Goal: Task Accomplishment & Management: Manage account settings

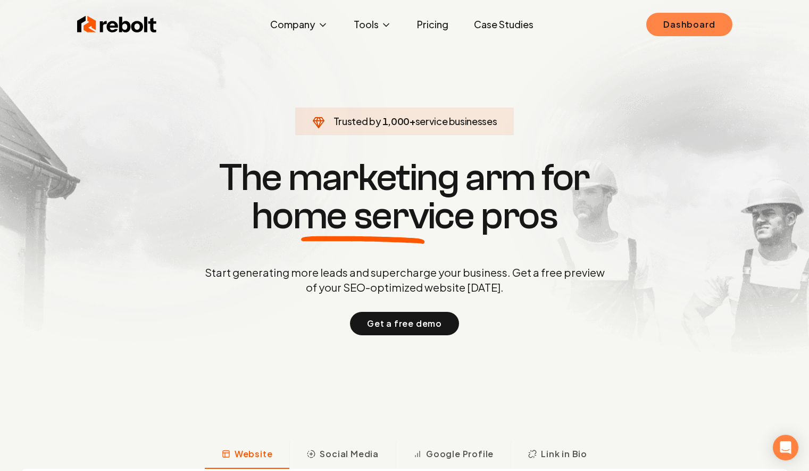
click at [721, 15] on link "Dashboard" at bounding box center [689, 24] width 86 height 23
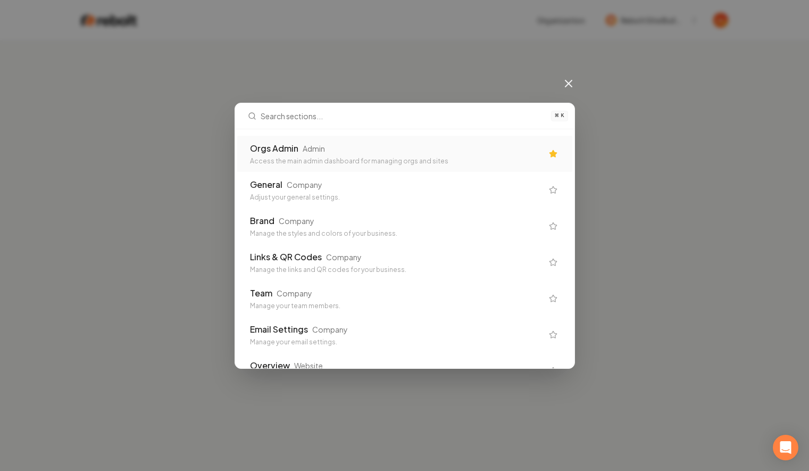
click at [419, 153] on div "Orgs Admin Admin" at bounding box center [396, 148] width 292 height 13
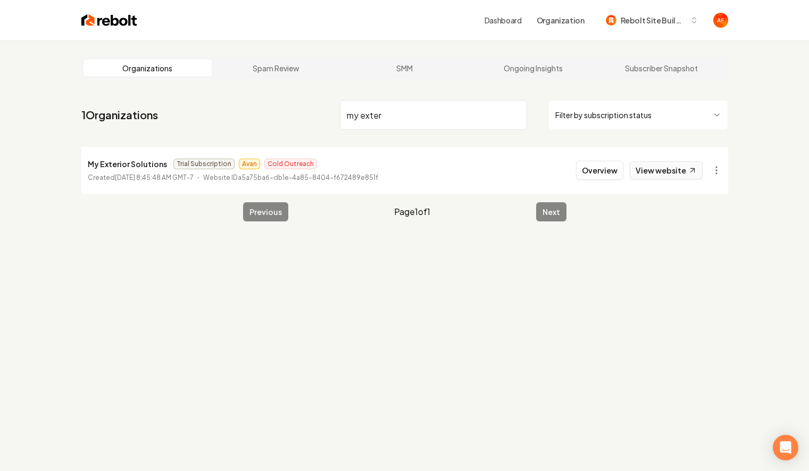
type input "my exter"
click at [654, 171] on link "View website" at bounding box center [665, 170] width 73 height 18
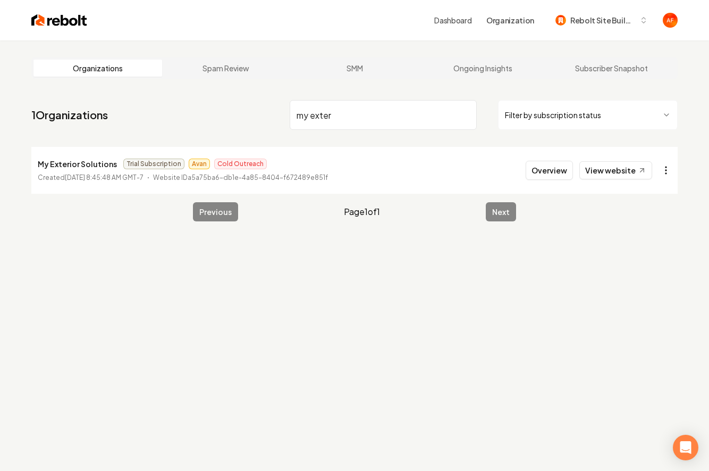
click at [666, 173] on html "Dashboard Organization Rebolt Site Builder Organizations Spam Review SMM Ongoin…" at bounding box center [354, 235] width 709 height 471
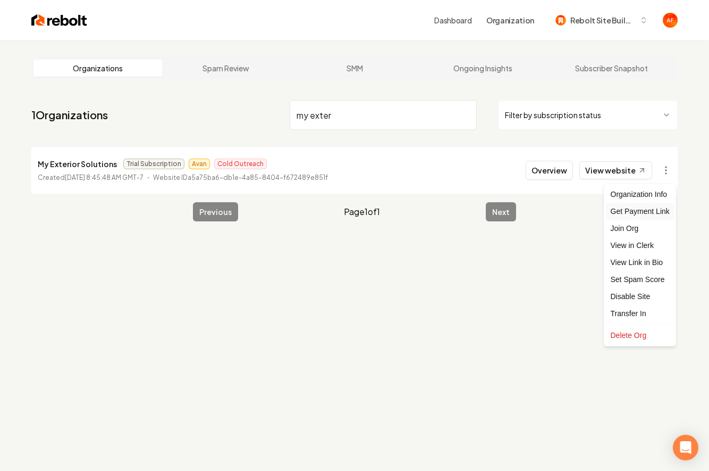
click at [651, 210] on div "Get Payment Link" at bounding box center [641, 211] width 68 height 17
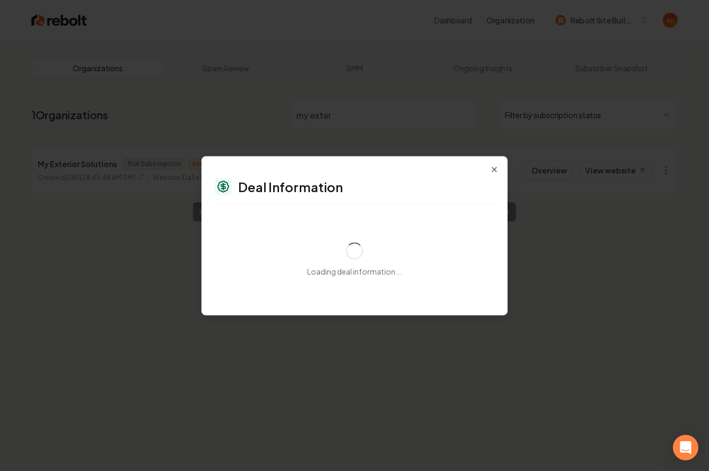
select select "**********"
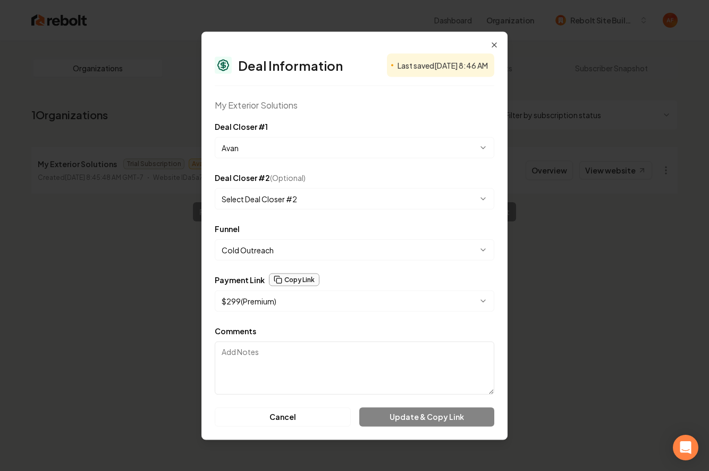
click at [292, 275] on button "Copy Link" at bounding box center [294, 279] width 51 height 13
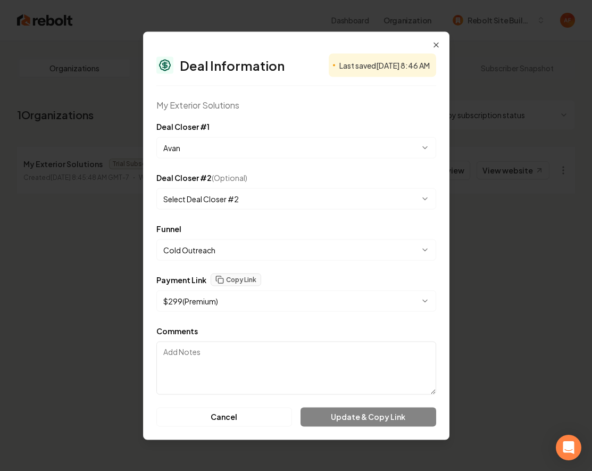
click at [441, 43] on div "**********" at bounding box center [296, 235] width 306 height 408
click at [437, 44] on icon "button" at bounding box center [436, 44] width 9 height 9
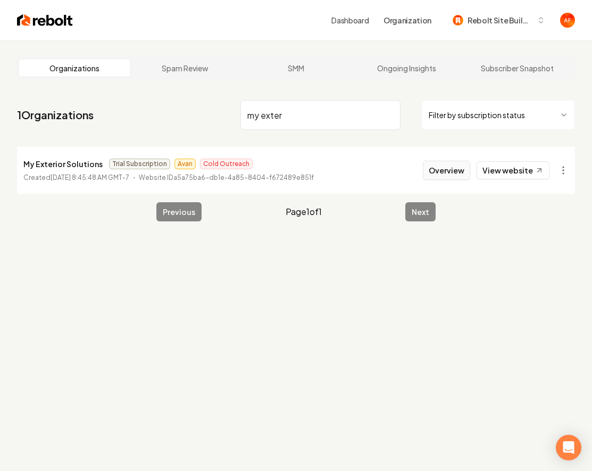
click at [447, 169] on button "Overview" at bounding box center [446, 170] width 47 height 19
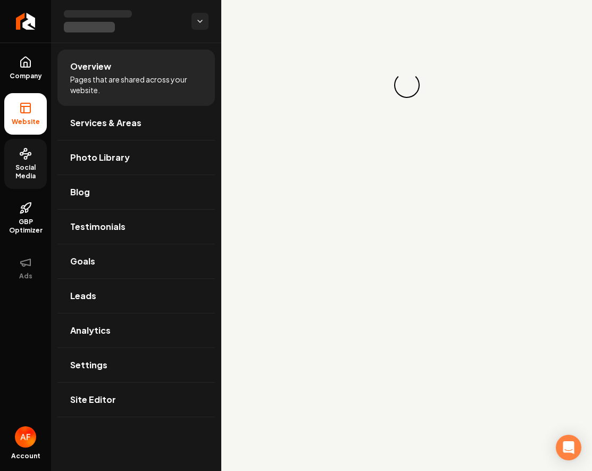
click at [36, 177] on span "Social Media" at bounding box center [25, 171] width 43 height 17
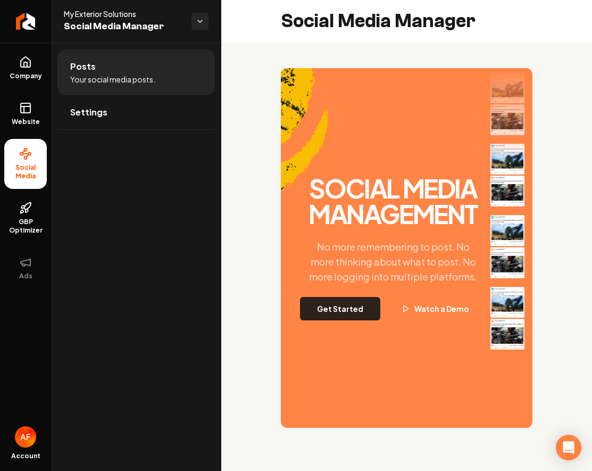
click at [359, 320] on button "Get Started" at bounding box center [340, 308] width 80 height 23
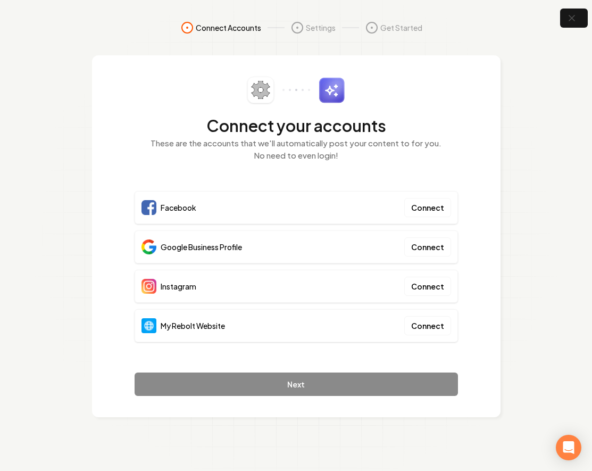
click at [440, 335] on div "My Rebolt Website Connect" at bounding box center [296, 325] width 323 height 33
click at [440, 324] on button "Connect" at bounding box center [427, 325] width 47 height 19
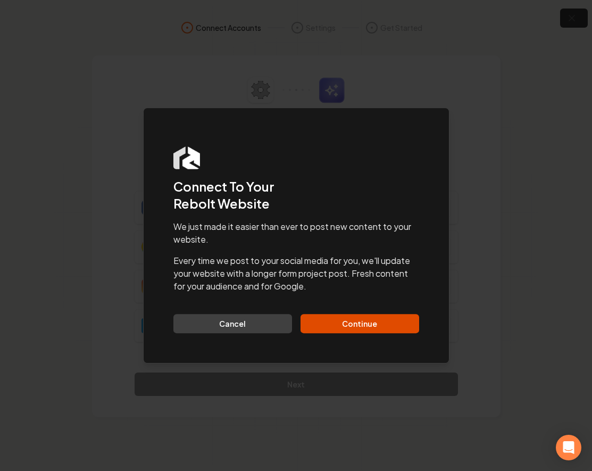
click at [383, 312] on div "We just made it easier than ever to post new content to your website. Every tim…" at bounding box center [296, 276] width 246 height 113
click at [370, 323] on button "Continue" at bounding box center [359, 323] width 119 height 19
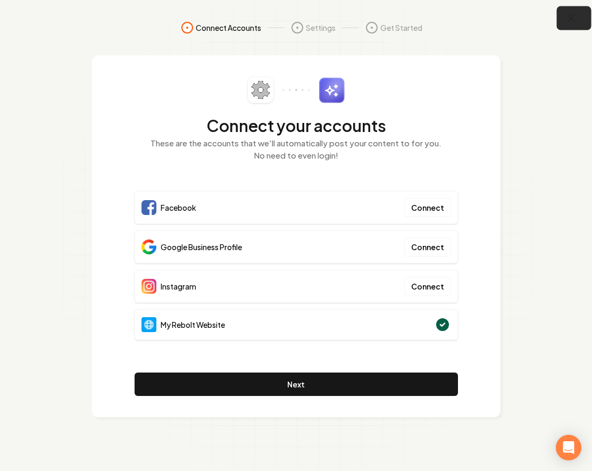
click at [573, 14] on icon "button" at bounding box center [571, 18] width 13 height 13
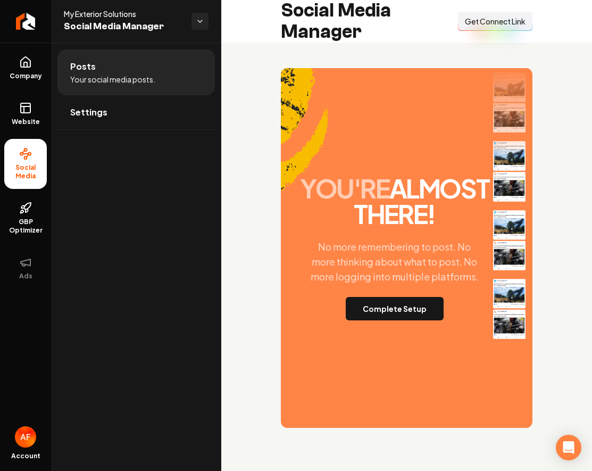
click at [514, 15] on button "Connect Link Get Connect Link" at bounding box center [495, 21] width 74 height 19
click at [375, 320] on button "Complete Setup" at bounding box center [395, 308] width 98 height 23
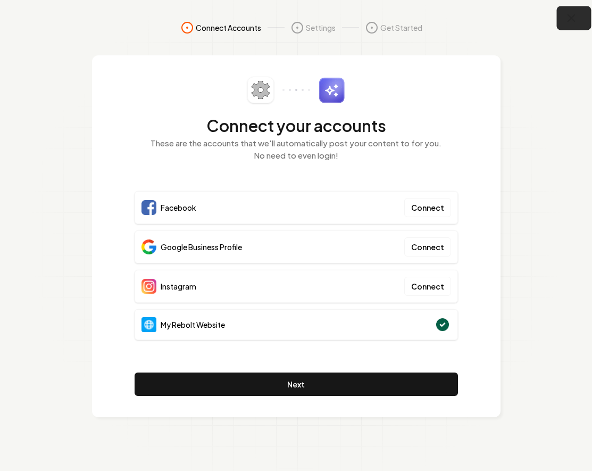
click at [571, 13] on icon "button" at bounding box center [571, 18] width 13 height 13
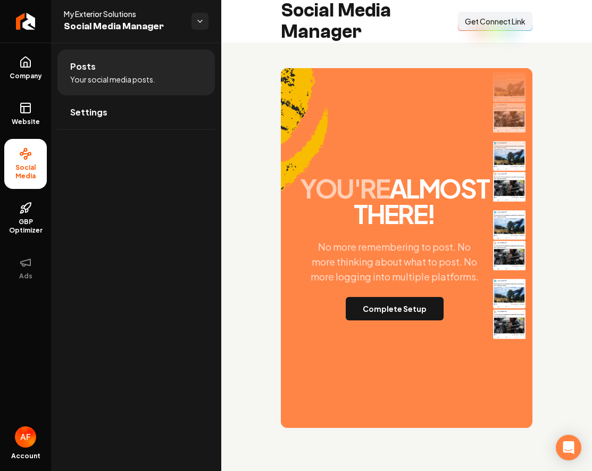
click at [379, 320] on div "you're almost there! No more remembering to post. No more thinking about what t…" at bounding box center [394, 247] width 189 height 145
click at [378, 320] on button "Complete Setup" at bounding box center [395, 308] width 98 height 23
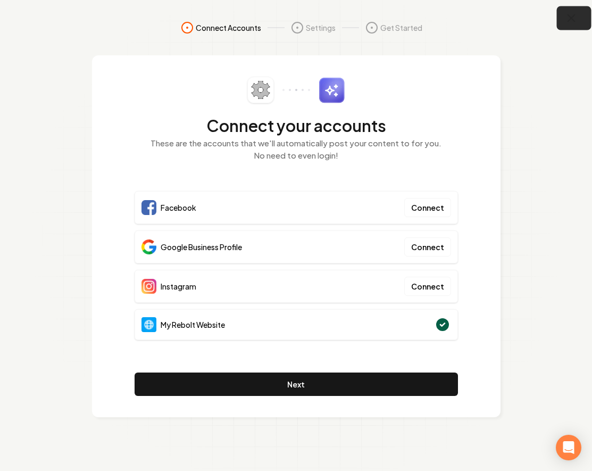
click at [568, 9] on button "button" at bounding box center [574, 18] width 35 height 24
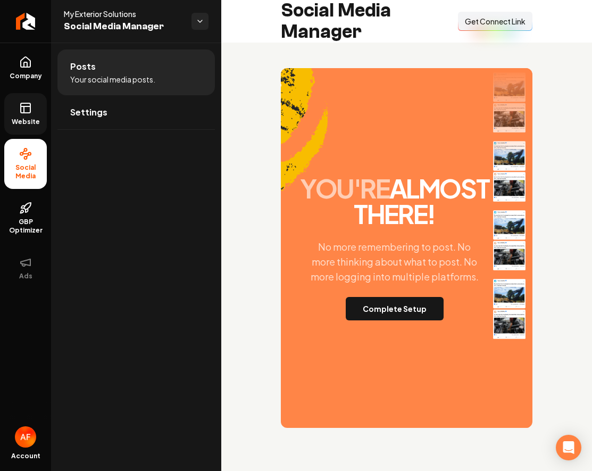
click at [26, 113] on icon at bounding box center [25, 108] width 13 height 13
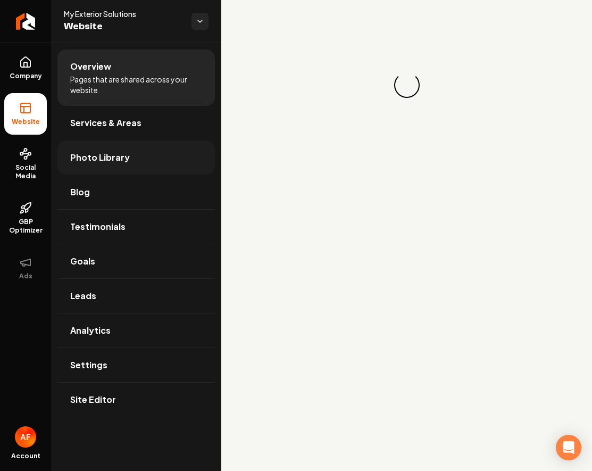
click at [123, 155] on span "Photo Library" at bounding box center [100, 157] width 60 height 13
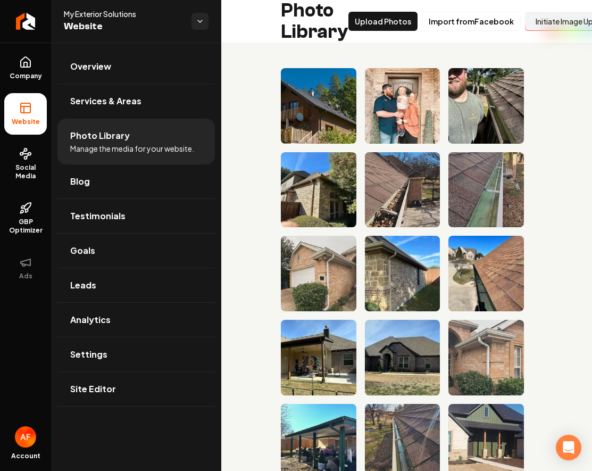
click at [546, 17] on button "Initiate Image Upload" at bounding box center [572, 21] width 94 height 19
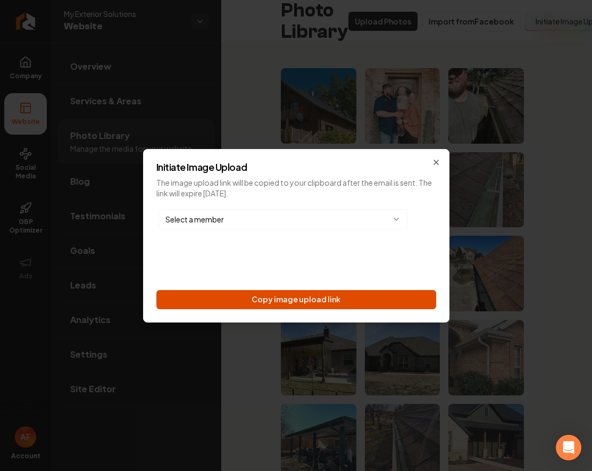
click at [304, 295] on button "Copy image upload link" at bounding box center [296, 299] width 280 height 19
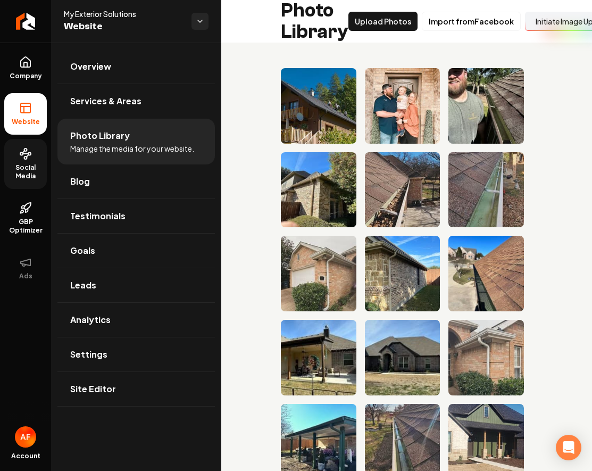
click at [30, 166] on span "Social Media" at bounding box center [25, 171] width 43 height 17
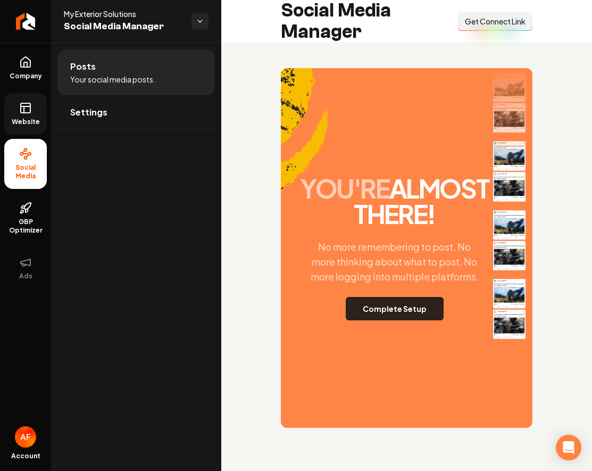
click at [382, 320] on button "Complete Setup" at bounding box center [395, 308] width 98 height 23
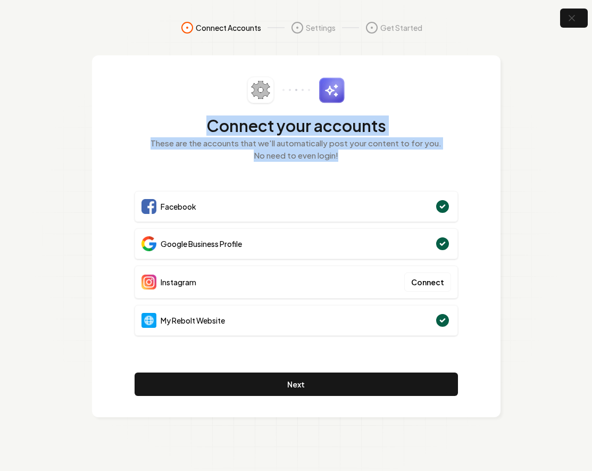
drag, startPoint x: 208, startPoint y: 128, endPoint x: 366, endPoint y: 154, distance: 159.9
click at [365, 154] on div "Connect your accounts These are the accounts that we'll automatically post your…" at bounding box center [296, 125] width 323 height 97
click at [366, 154] on p "These are the accounts that we'll automatically post your content to for you. N…" at bounding box center [296, 149] width 323 height 24
drag, startPoint x: 351, startPoint y: 154, endPoint x: 212, endPoint y: 129, distance: 141.5
click at [213, 130] on div "Connect your accounts These are the accounts that we'll automatically post your…" at bounding box center [296, 125] width 323 height 97
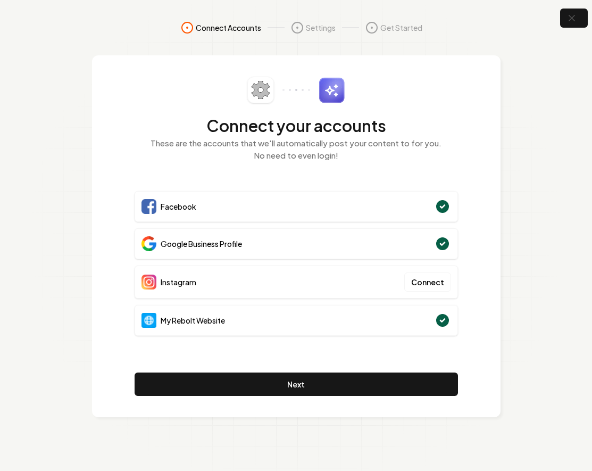
click at [212, 129] on h2 "Connect your accounts" at bounding box center [296, 125] width 323 height 19
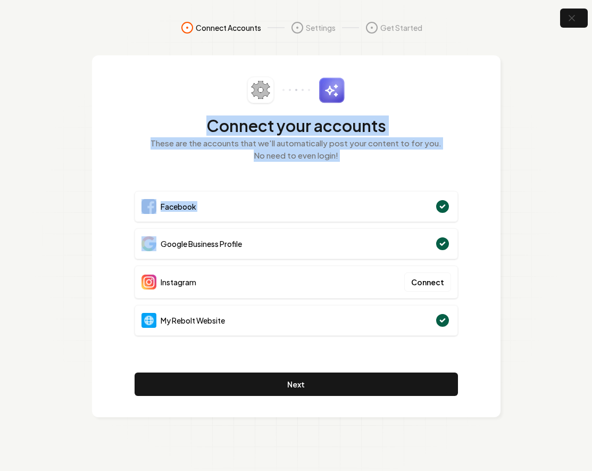
drag, startPoint x: 209, startPoint y: 127, endPoint x: 387, endPoint y: 187, distance: 187.1
click at [384, 187] on div "Connect your accounts These are the accounts that we'll automatically post your…" at bounding box center [296, 236] width 323 height 319
click at [371, 171] on div "Connect your accounts These are the accounts that we'll automatically post your…" at bounding box center [296, 125] width 323 height 97
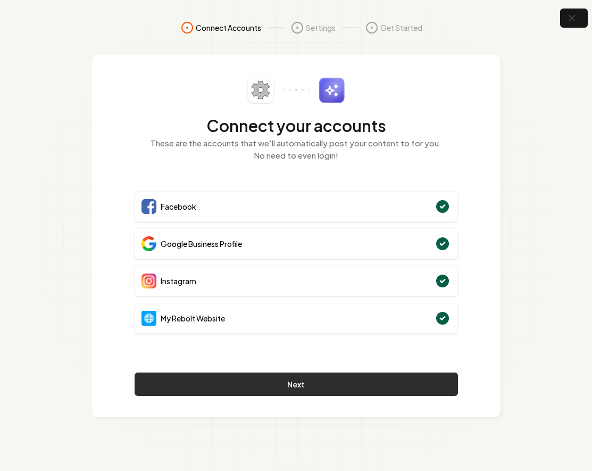
click at [332, 374] on button "Next" at bounding box center [296, 383] width 323 height 23
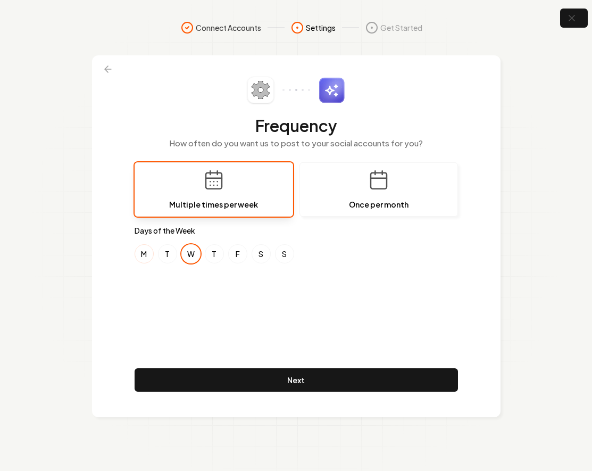
click at [148, 251] on button "M" at bounding box center [144, 253] width 19 height 19
click at [178, 251] on div "M T W T F S S" at bounding box center [296, 253] width 323 height 19
click at [168, 251] on button "T" at bounding box center [167, 253] width 19 height 19
click at [221, 255] on button "T" at bounding box center [214, 253] width 19 height 19
click at [231, 251] on button "F" at bounding box center [237, 253] width 19 height 19
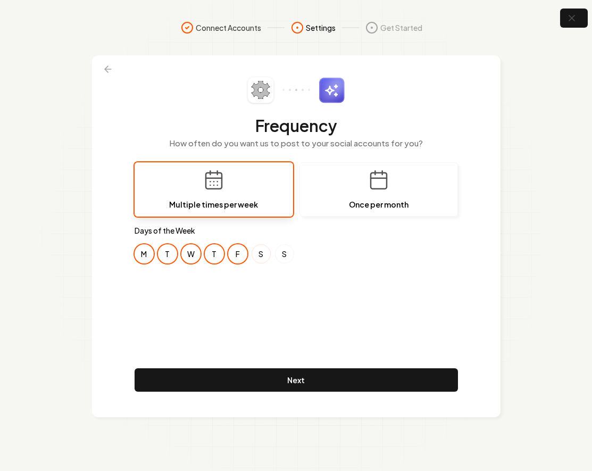
click at [267, 252] on button "S" at bounding box center [260, 253] width 19 height 19
click at [288, 250] on button "S" at bounding box center [284, 253] width 19 height 19
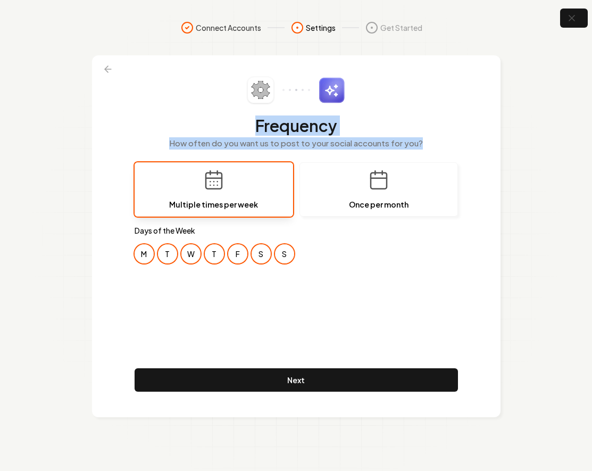
drag, startPoint x: 255, startPoint y: 121, endPoint x: 436, endPoint y: 154, distance: 184.8
click at [436, 154] on div "Frequency How often do you want us to post to your social accounts for you?" at bounding box center [296, 120] width 323 height 86
click at [431, 145] on p "How often do you want us to post to your social accounts for you?" at bounding box center [296, 143] width 323 height 12
drag, startPoint x: 431, startPoint y: 145, endPoint x: 244, endPoint y: 118, distance: 189.0
click at [244, 118] on div "Frequency How often do you want us to post to your social accounts for you?" at bounding box center [296, 120] width 323 height 86
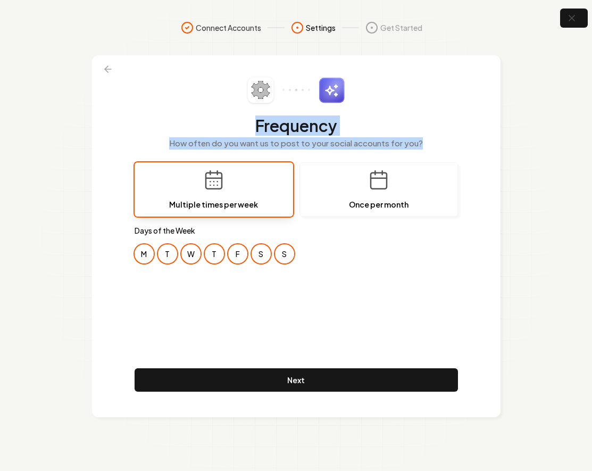
click at [251, 125] on h2 "Frequency" at bounding box center [296, 125] width 323 height 19
drag, startPoint x: 251, startPoint y: 125, endPoint x: 423, endPoint y: 178, distance: 179.1
click at [423, 178] on div "Frequency How often do you want us to post to your social accounts for you? Mul…" at bounding box center [296, 236] width 323 height 319
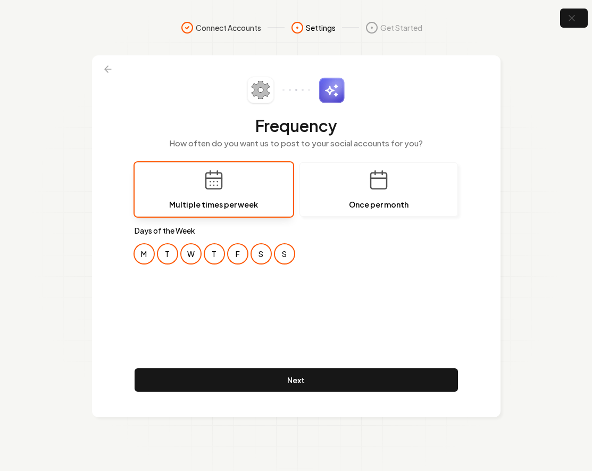
click at [387, 231] on label "Days of the Week" at bounding box center [296, 230] width 323 height 11
click at [137, 227] on label "Days of the Week" at bounding box center [296, 230] width 323 height 11
drag, startPoint x: 134, startPoint y: 228, endPoint x: 294, endPoint y: 249, distance: 161.4
click at [294, 249] on div "Days of the Week M T W T F S S" at bounding box center [296, 244] width 323 height 38
click at [299, 253] on div "M T W T F S S" at bounding box center [296, 253] width 323 height 19
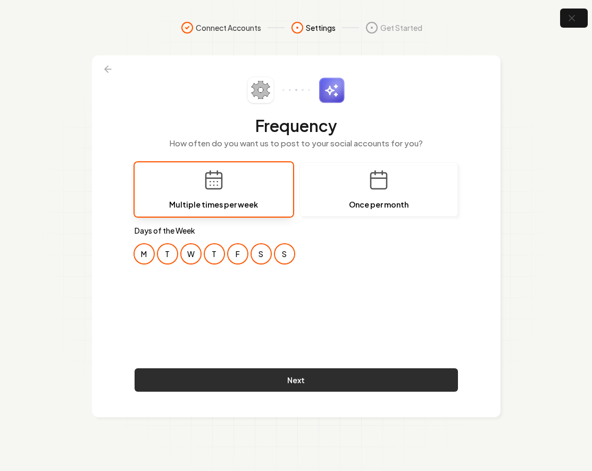
click at [297, 372] on button "Next" at bounding box center [296, 379] width 323 height 23
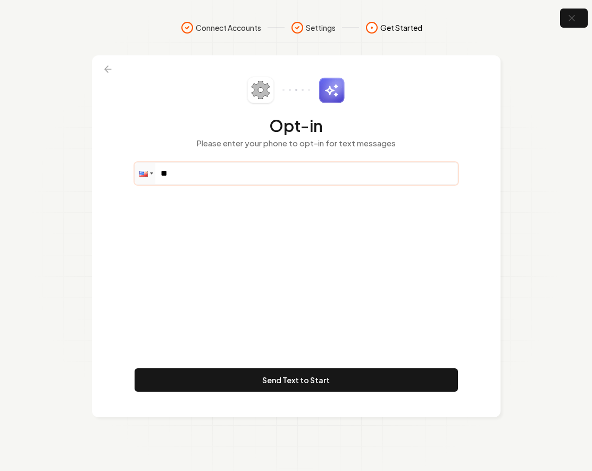
click at [226, 176] on input "**" at bounding box center [296, 173] width 322 height 21
paste input "**********"
drag, startPoint x: 253, startPoint y: 167, endPoint x: 330, endPoint y: 184, distance: 78.3
click at [330, 184] on div "**********" at bounding box center [296, 173] width 323 height 22
paste input "tel"
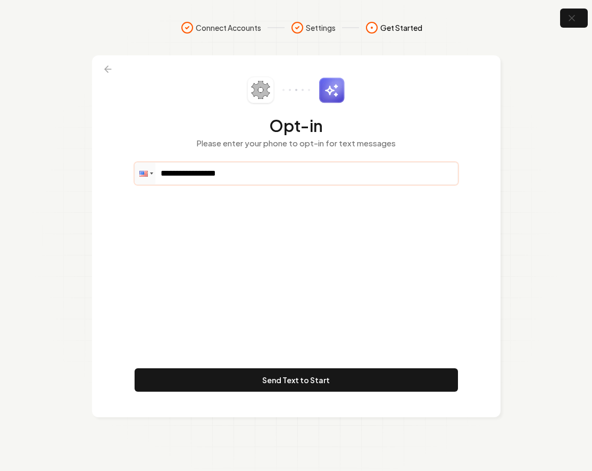
type input "**********"
click at [314, 219] on div "**********" at bounding box center [296, 236] width 323 height 319
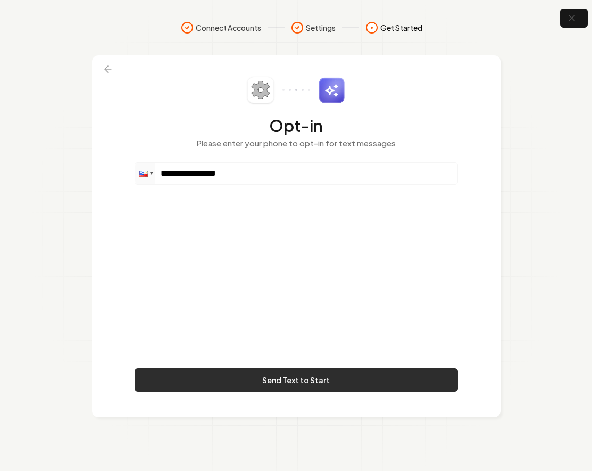
click at [298, 380] on button "Send Text to Start" at bounding box center [296, 379] width 323 height 23
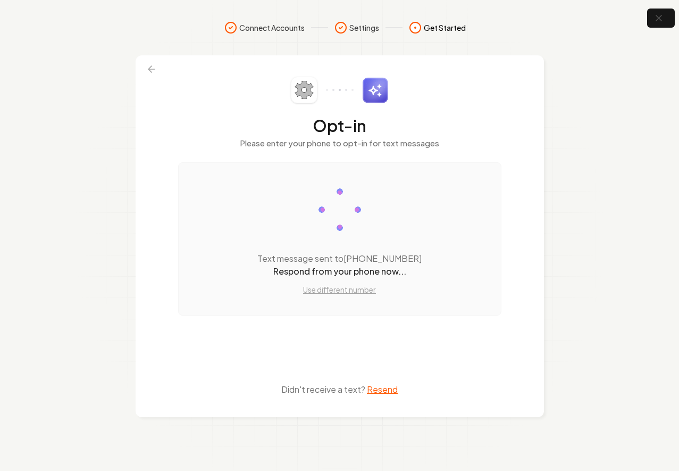
click at [174, 37] on nav "Connect Accounts Settings Get Started" at bounding box center [339, 38] width 653 height 34
click at [591, 22] on icon "button" at bounding box center [658, 18] width 13 height 13
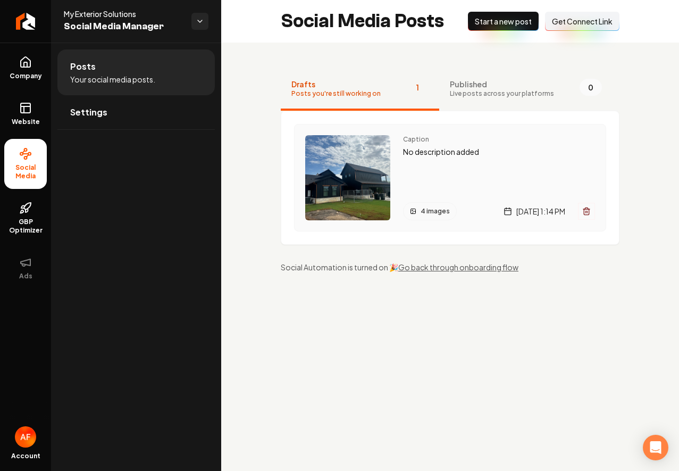
click at [590, 207] on icon "Main content area" at bounding box center [586, 211] width 9 height 9
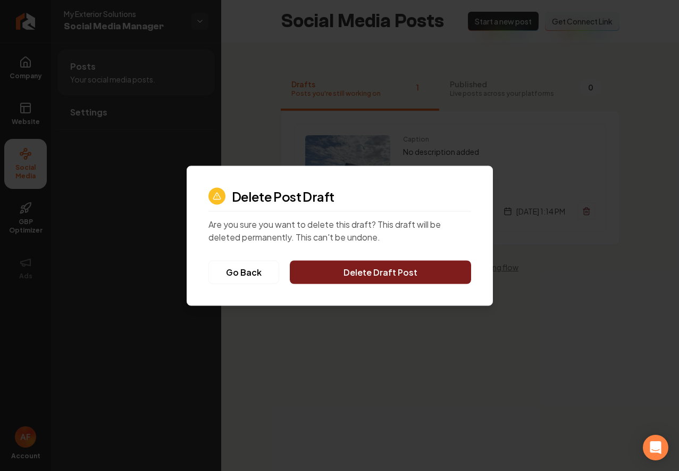
click at [394, 271] on button "Delete Draft Post" at bounding box center [380, 271] width 181 height 23
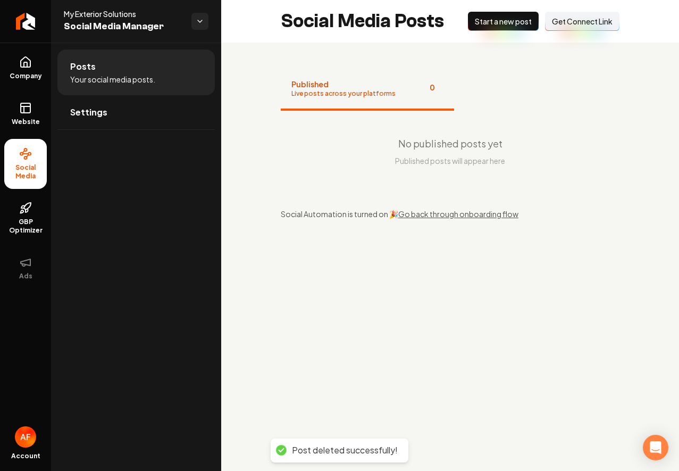
click at [501, 19] on span "Start a new post" at bounding box center [503, 21] width 57 height 11
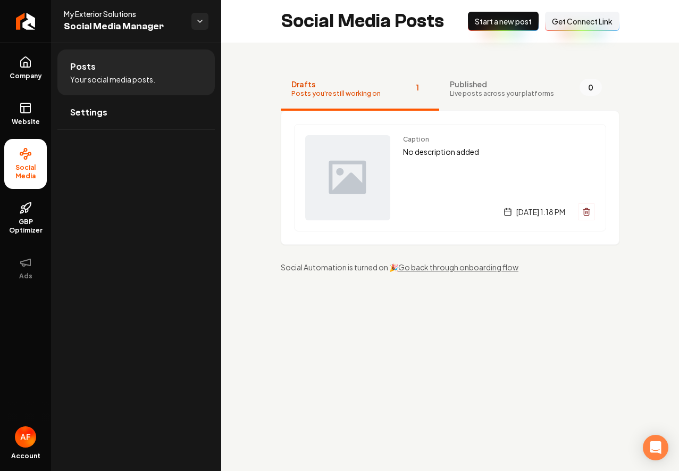
click at [492, 21] on span "Start a new post" at bounding box center [503, 21] width 57 height 11
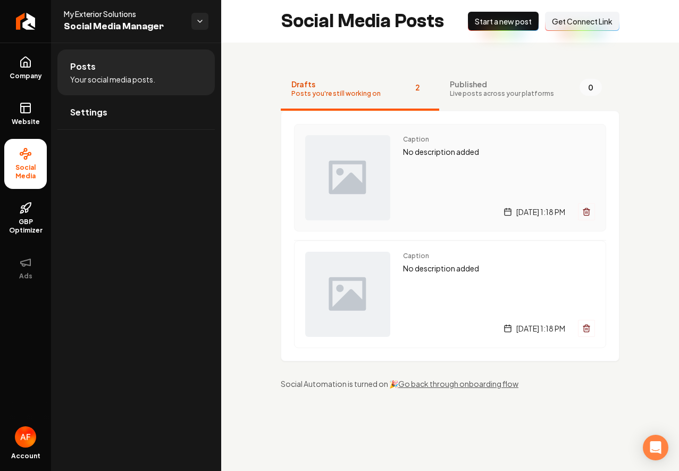
click at [586, 211] on icon "Main content area" at bounding box center [586, 211] width 9 height 9
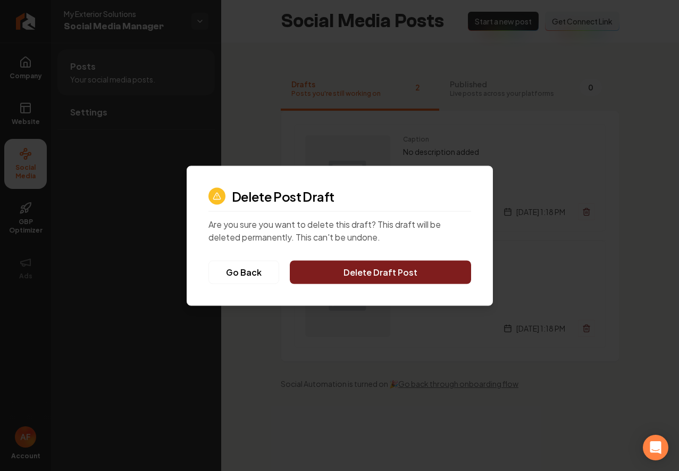
click at [429, 276] on button "Delete Draft Post" at bounding box center [380, 271] width 181 height 23
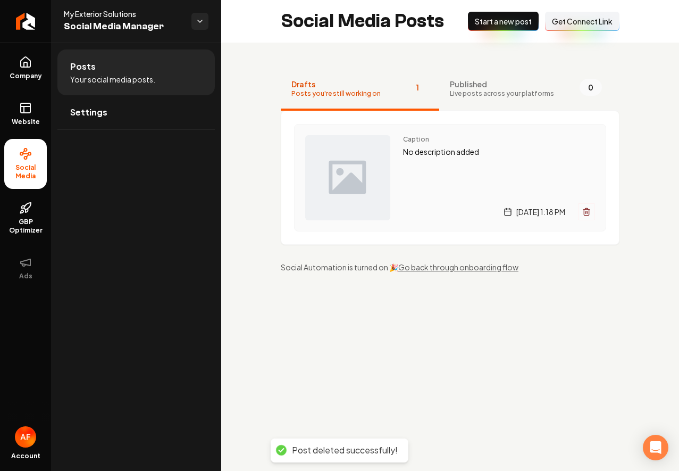
click at [588, 211] on icon "Main content area" at bounding box center [586, 211] width 9 height 9
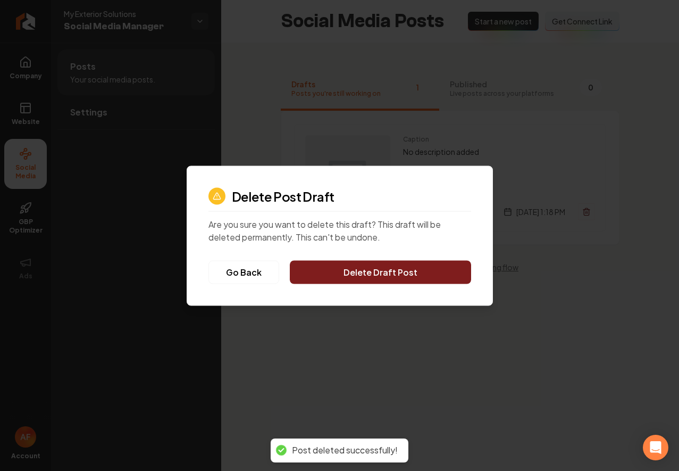
click at [425, 272] on button "Delete Draft Post" at bounding box center [380, 271] width 181 height 23
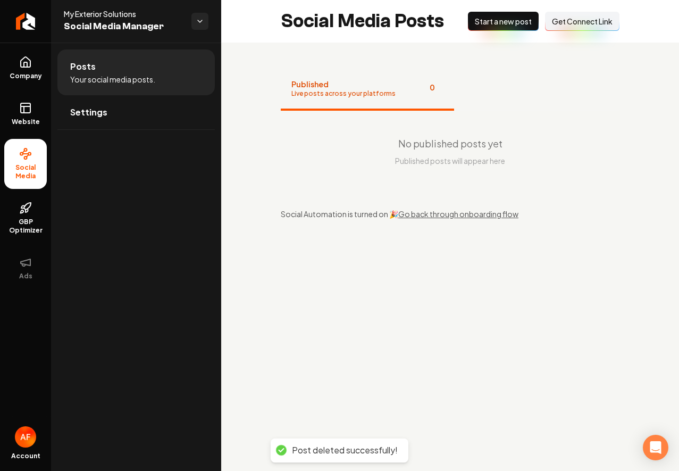
click at [501, 24] on span "Start a new post" at bounding box center [503, 21] width 57 height 11
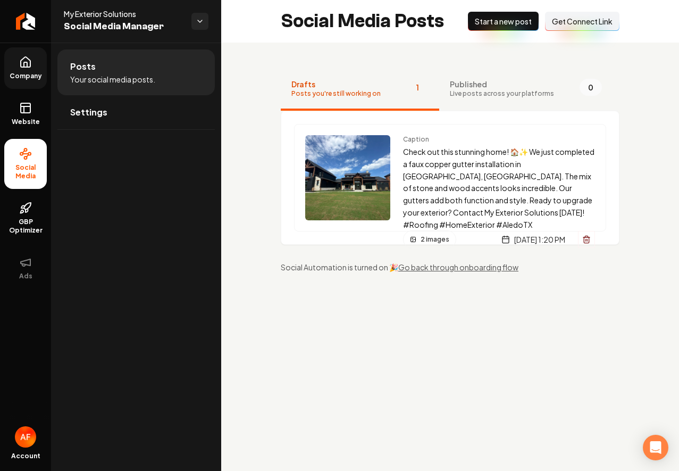
click at [28, 62] on icon at bounding box center [25, 62] width 13 height 13
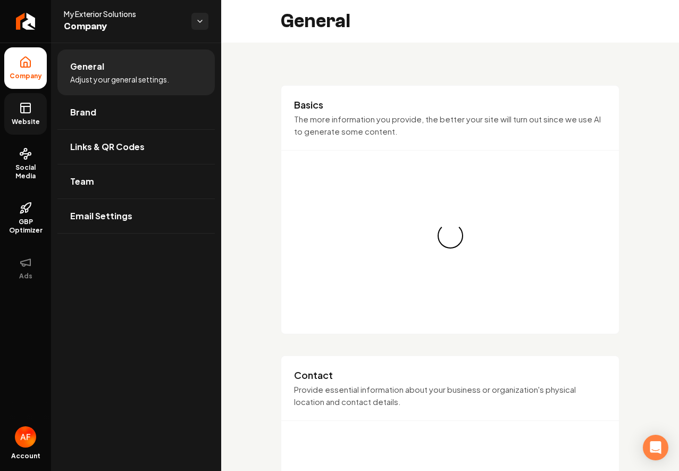
click at [35, 108] on link "Website" at bounding box center [25, 113] width 43 height 41
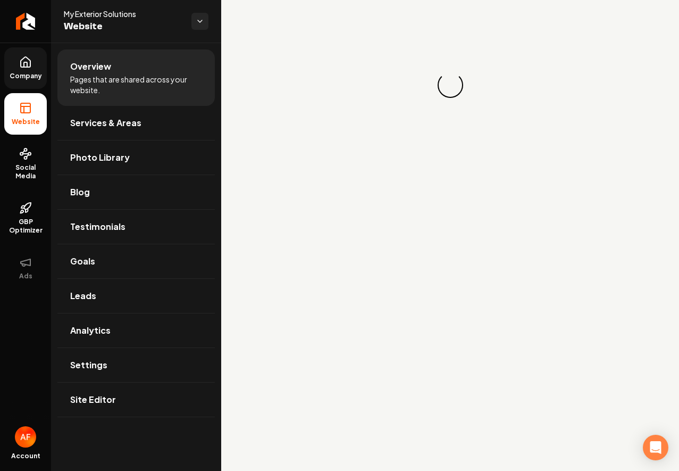
click at [35, 72] on span "Company" at bounding box center [25, 76] width 41 height 9
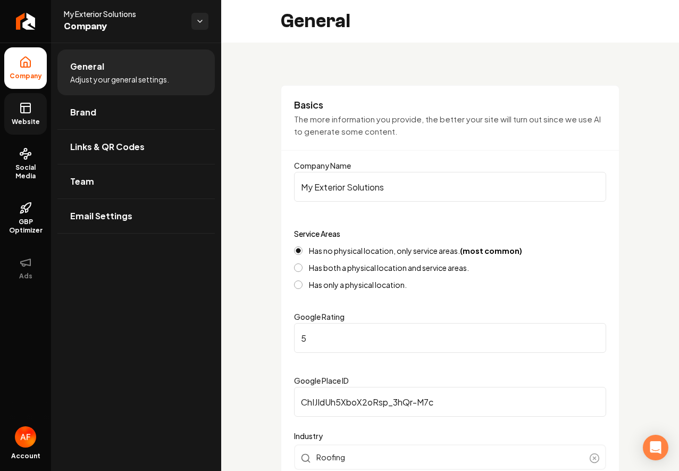
click at [32, 110] on link "Website" at bounding box center [25, 113] width 43 height 41
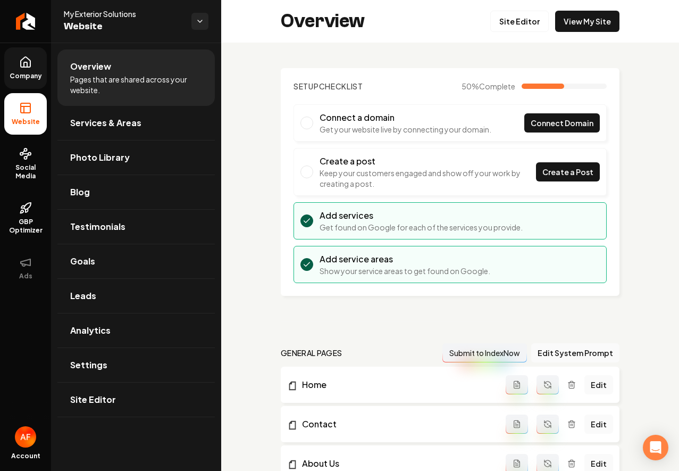
click at [574, 9] on div "Overview Site Editor View My Site" at bounding box center [450, 21] width 458 height 43
click at [574, 17] on link "View My Site" at bounding box center [587, 21] width 64 height 21
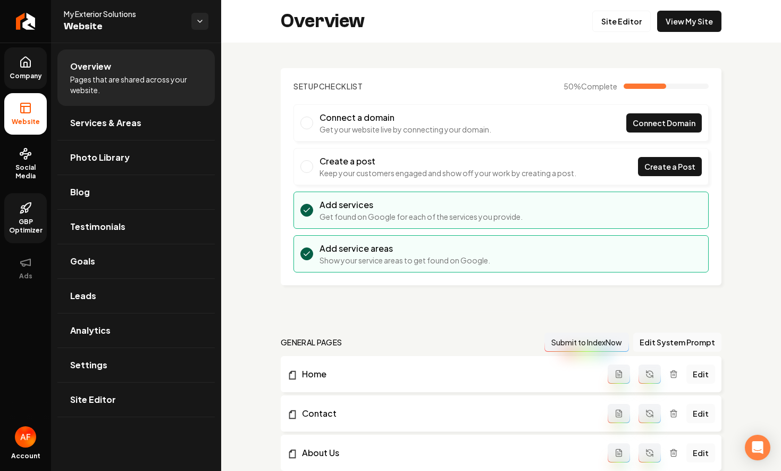
click at [26, 211] on icon at bounding box center [25, 207] width 13 height 13
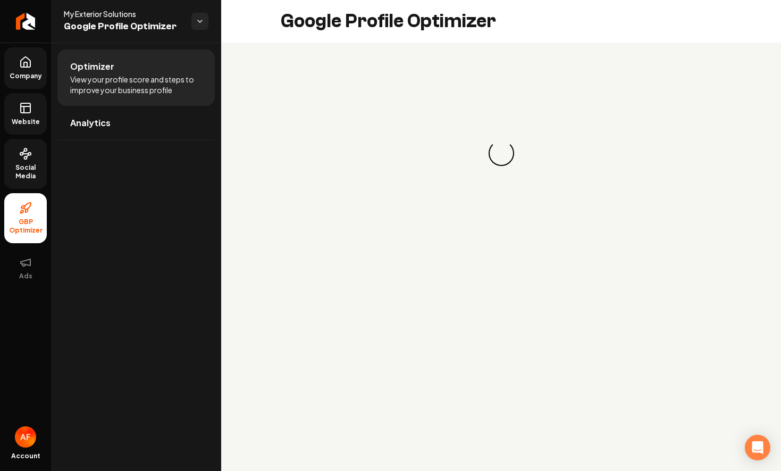
click at [22, 177] on span "Social Media" at bounding box center [25, 171] width 43 height 17
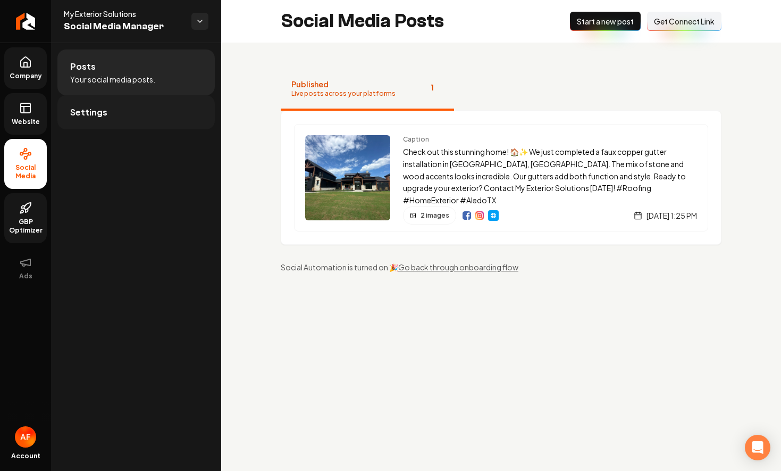
click at [142, 111] on link "Settings" at bounding box center [135, 112] width 157 height 34
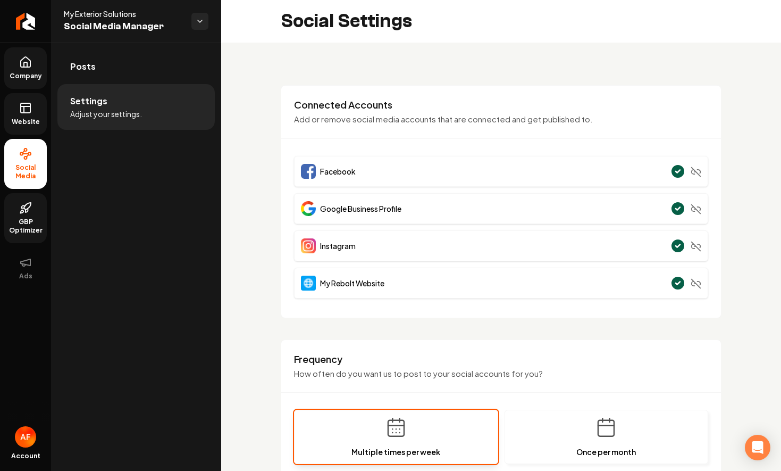
click at [671, 209] on circle "Main content area" at bounding box center [678, 208] width 14 height 14
click at [676, 209] on icon "Main content area" at bounding box center [678, 208] width 4 height 3
click at [678, 207] on div "Google Business Profile Disconnect from Google Business Profile Disconnect from…" at bounding box center [501, 208] width 414 height 31
click at [678, 207] on line "Main content area" at bounding box center [696, 209] width 9 height 9
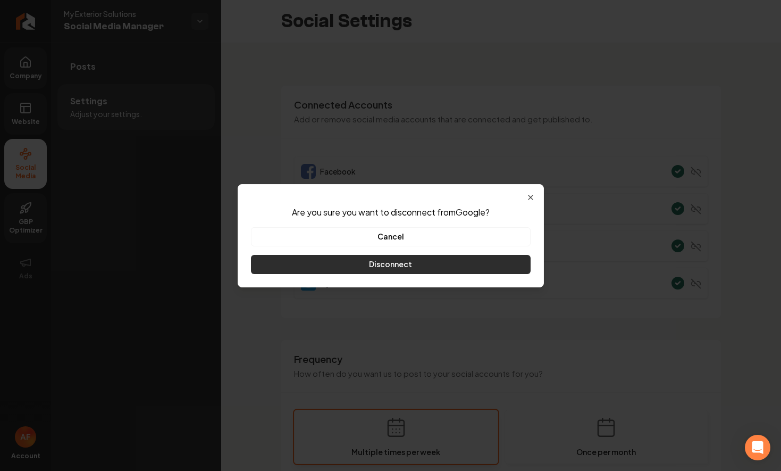
click at [456, 262] on button "Disconnect" at bounding box center [391, 264] width 280 height 19
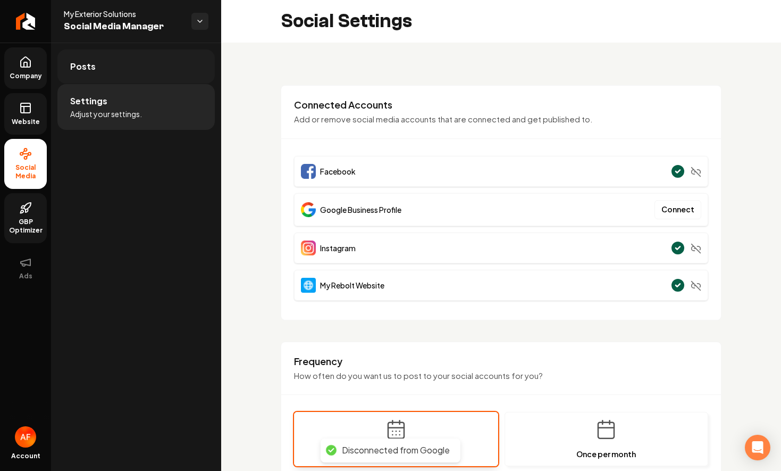
click at [118, 79] on link "Posts" at bounding box center [135, 66] width 157 height 34
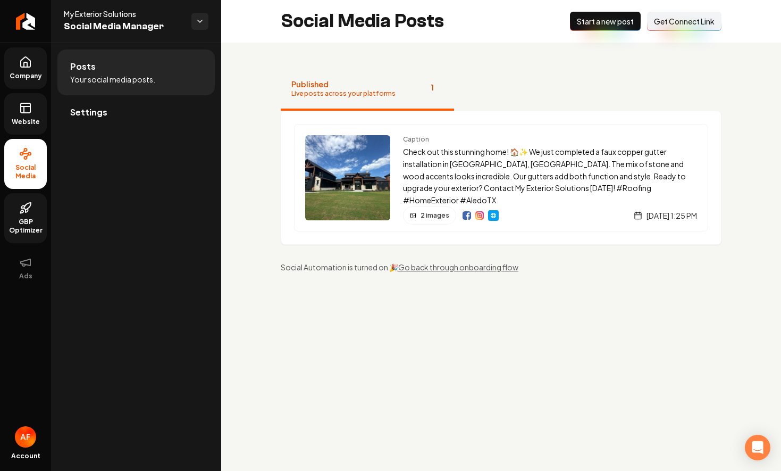
click at [678, 31] on button "Connect Link Get Connect Link" at bounding box center [684, 21] width 74 height 19
click at [677, 21] on span "Get Connect Link" at bounding box center [684, 21] width 61 height 11
click at [478, 212] on img "Main content area" at bounding box center [479, 215] width 9 height 9
click at [417, 212] on div "2 images" at bounding box center [429, 215] width 53 height 18
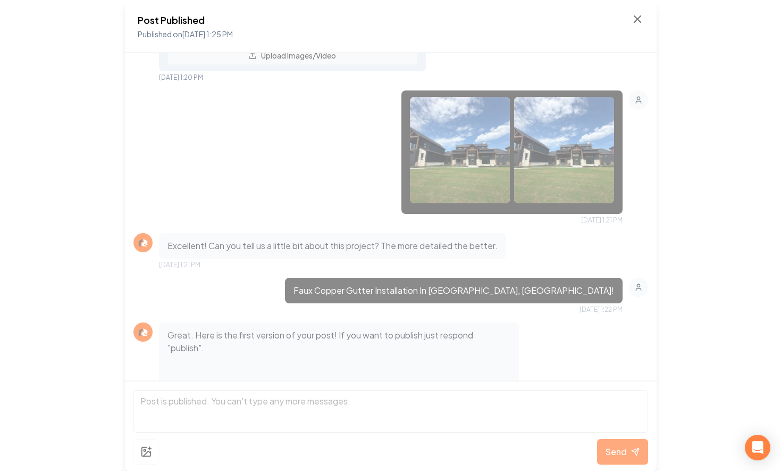
scroll to position [149, 0]
click at [526, 178] on img at bounding box center [564, 150] width 100 height 106
click at [467, 165] on img at bounding box center [460, 150] width 100 height 106
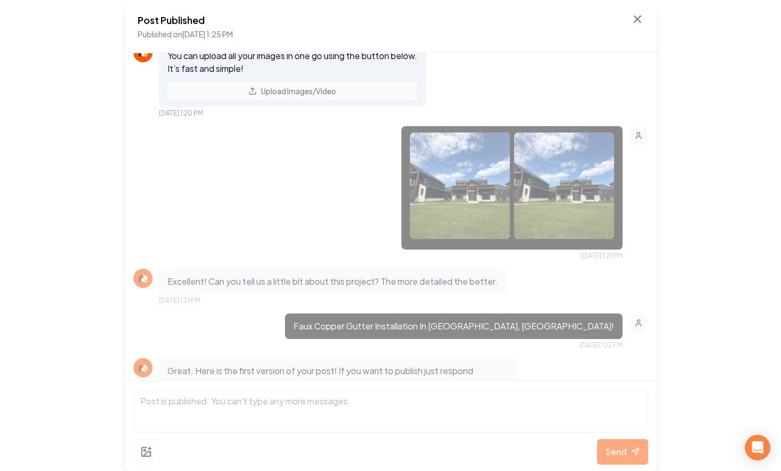
scroll to position [0, 0]
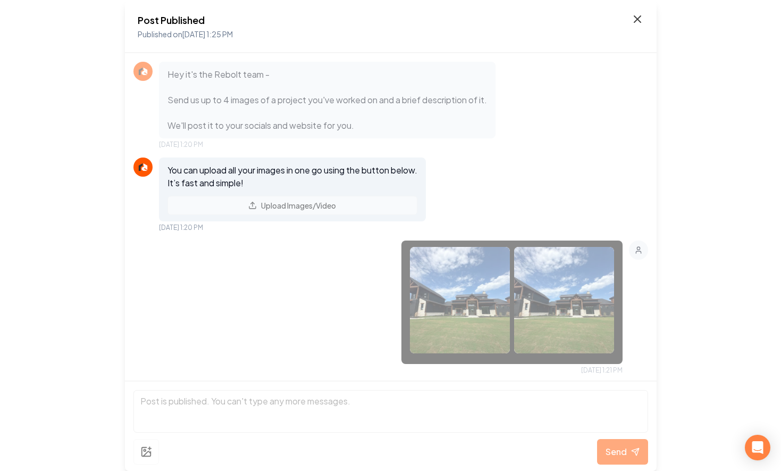
click at [639, 23] on icon at bounding box center [637, 19] width 13 height 13
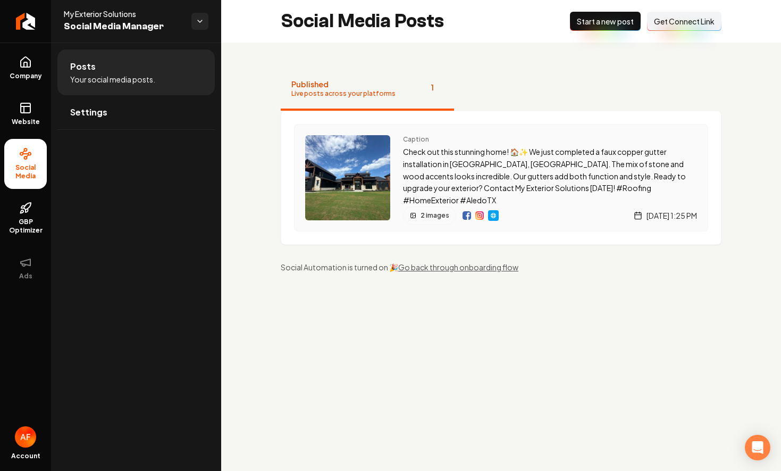
click at [415, 169] on p "Check out this stunning home! 🏠✨ We just completed a faux copper gutter install…" at bounding box center [550, 176] width 294 height 61
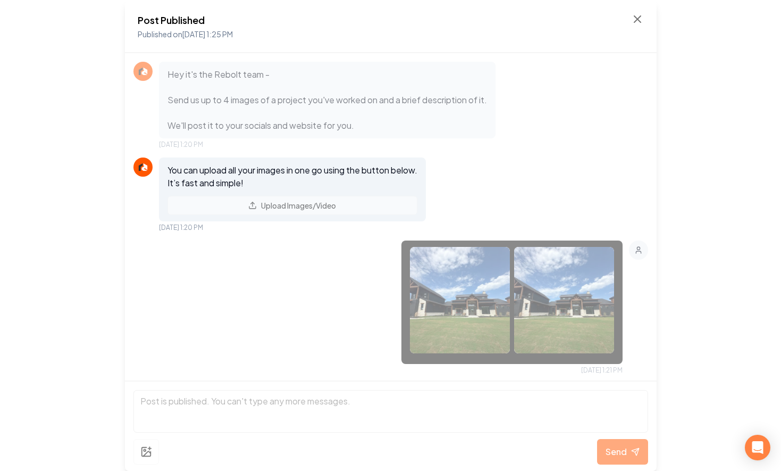
click at [313, 206] on div "You can upload all your images in one go using the button below. It’s fast and …" at bounding box center [292, 189] width 267 height 64
click at [255, 203] on div "You can upload all your images in one go using the button below. It’s fast and …" at bounding box center [292, 189] width 267 height 64
click at [230, 166] on p "You can upload all your images in one go using the button below. It’s fast and …" at bounding box center [292, 177] width 250 height 26
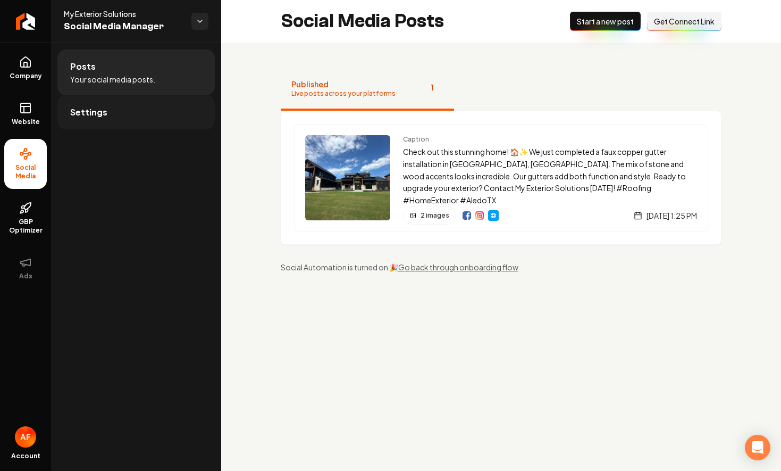
click at [131, 113] on link "Settings" at bounding box center [135, 112] width 157 height 34
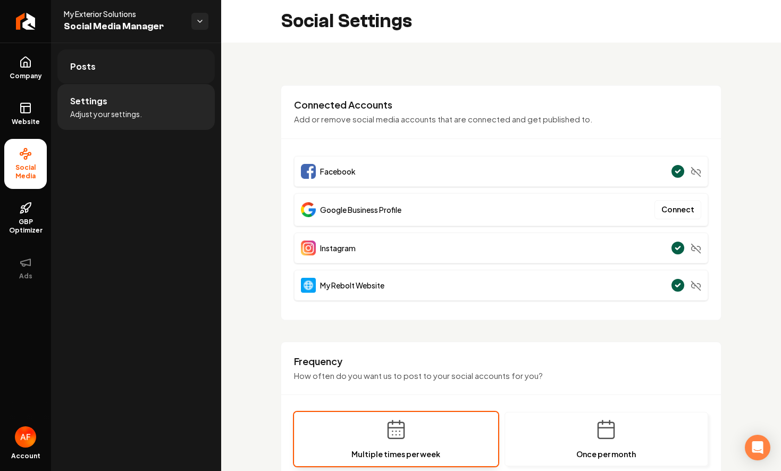
click at [161, 79] on link "Posts" at bounding box center [135, 66] width 157 height 34
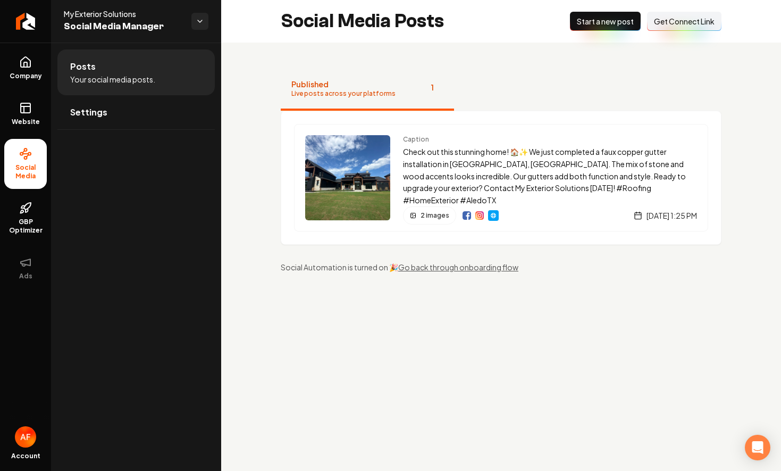
click at [683, 27] on button "Connect Link Get Connect Link" at bounding box center [684, 21] width 74 height 19
click at [107, 113] on link "Settings" at bounding box center [135, 112] width 157 height 34
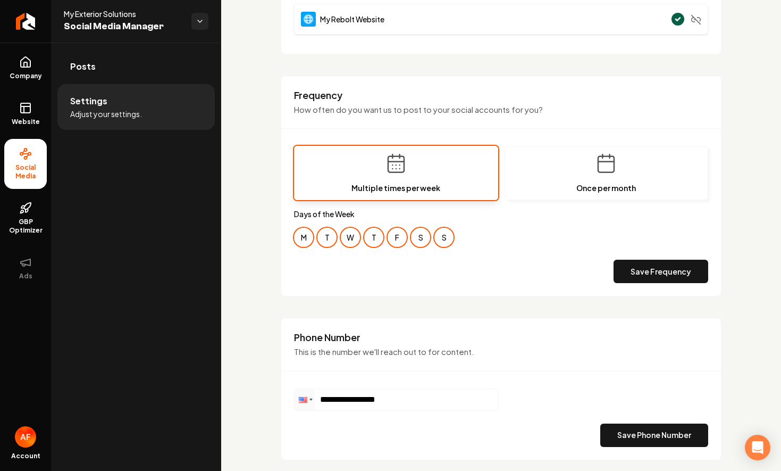
scroll to position [290, 0]
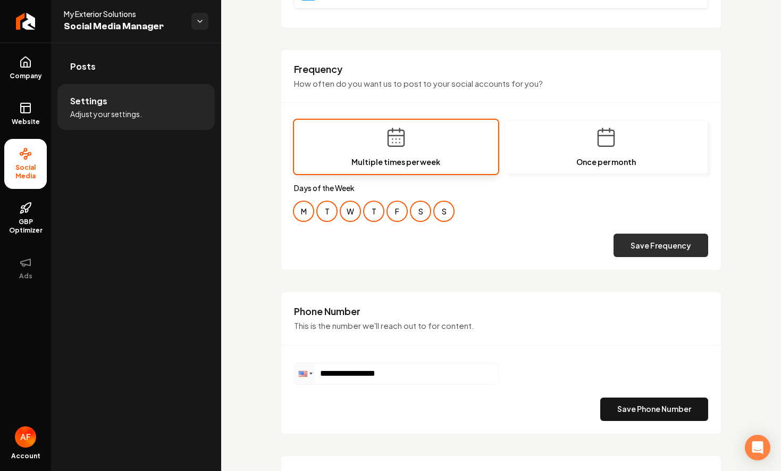
click at [665, 239] on button "Save Frequency" at bounding box center [661, 244] width 95 height 23
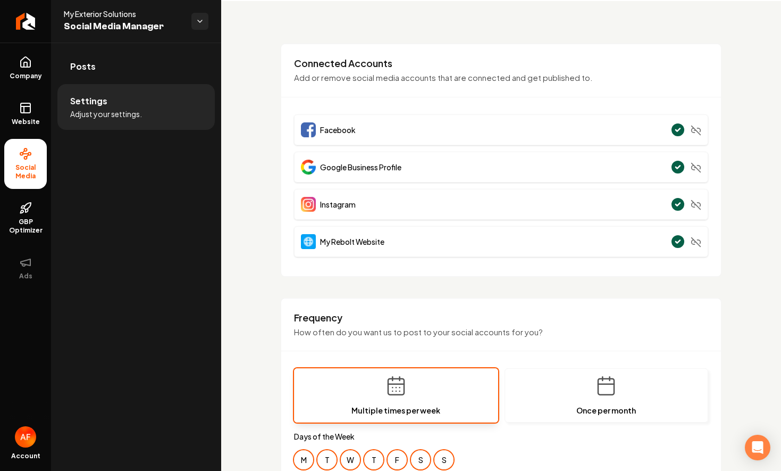
scroll to position [0, 0]
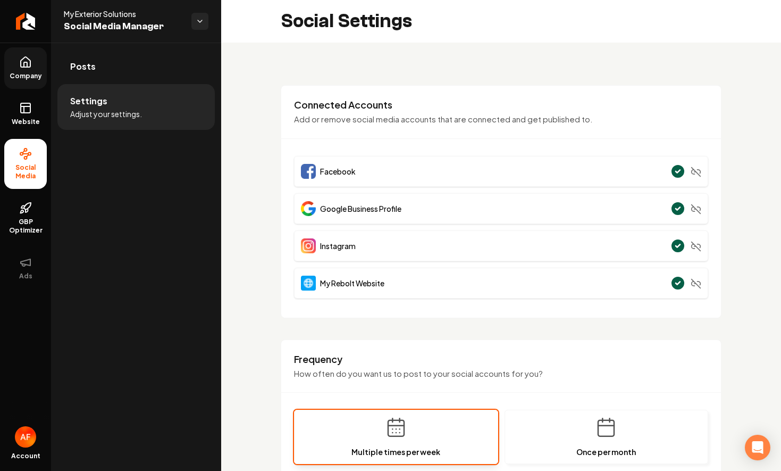
click at [32, 72] on span "Company" at bounding box center [25, 76] width 41 height 9
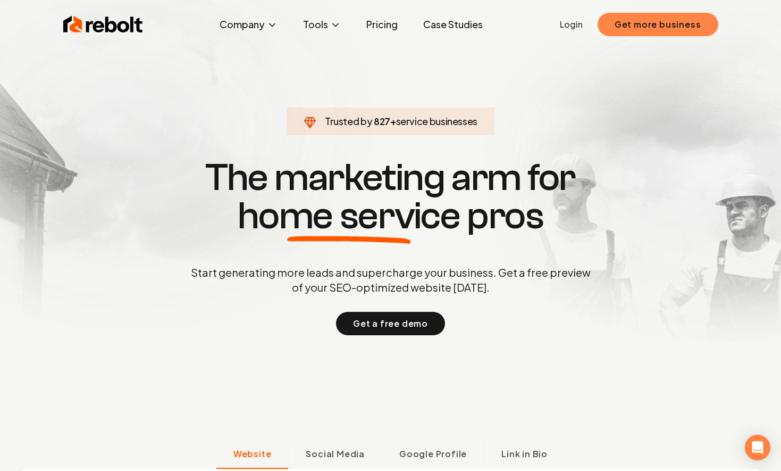
click at [649, 29] on button "Get more business" at bounding box center [658, 24] width 121 height 23
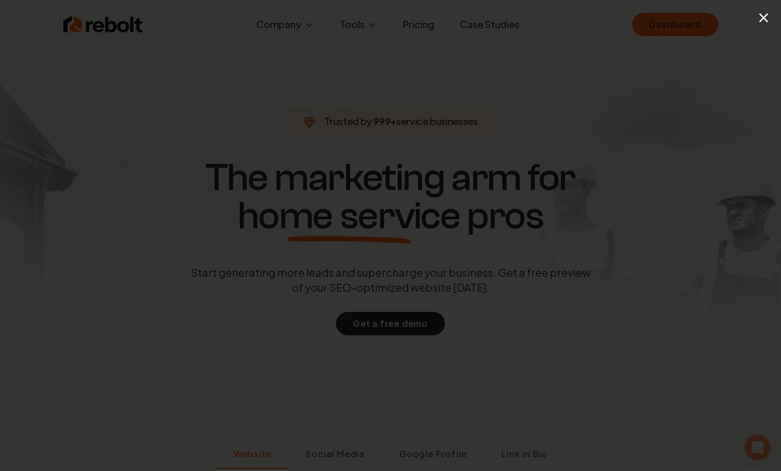
click at [771, 20] on div "×" at bounding box center [774, 17] width 13 height 24
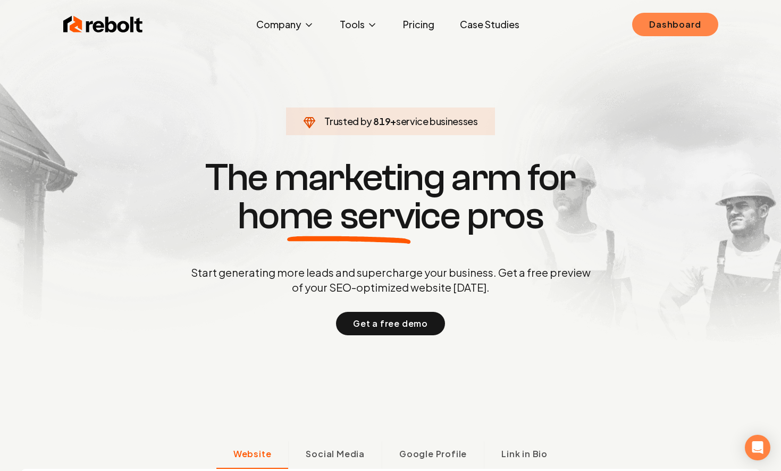
click at [691, 26] on link "Dashboard" at bounding box center [675, 24] width 86 height 23
